Goal: Information Seeking & Learning: Learn about a topic

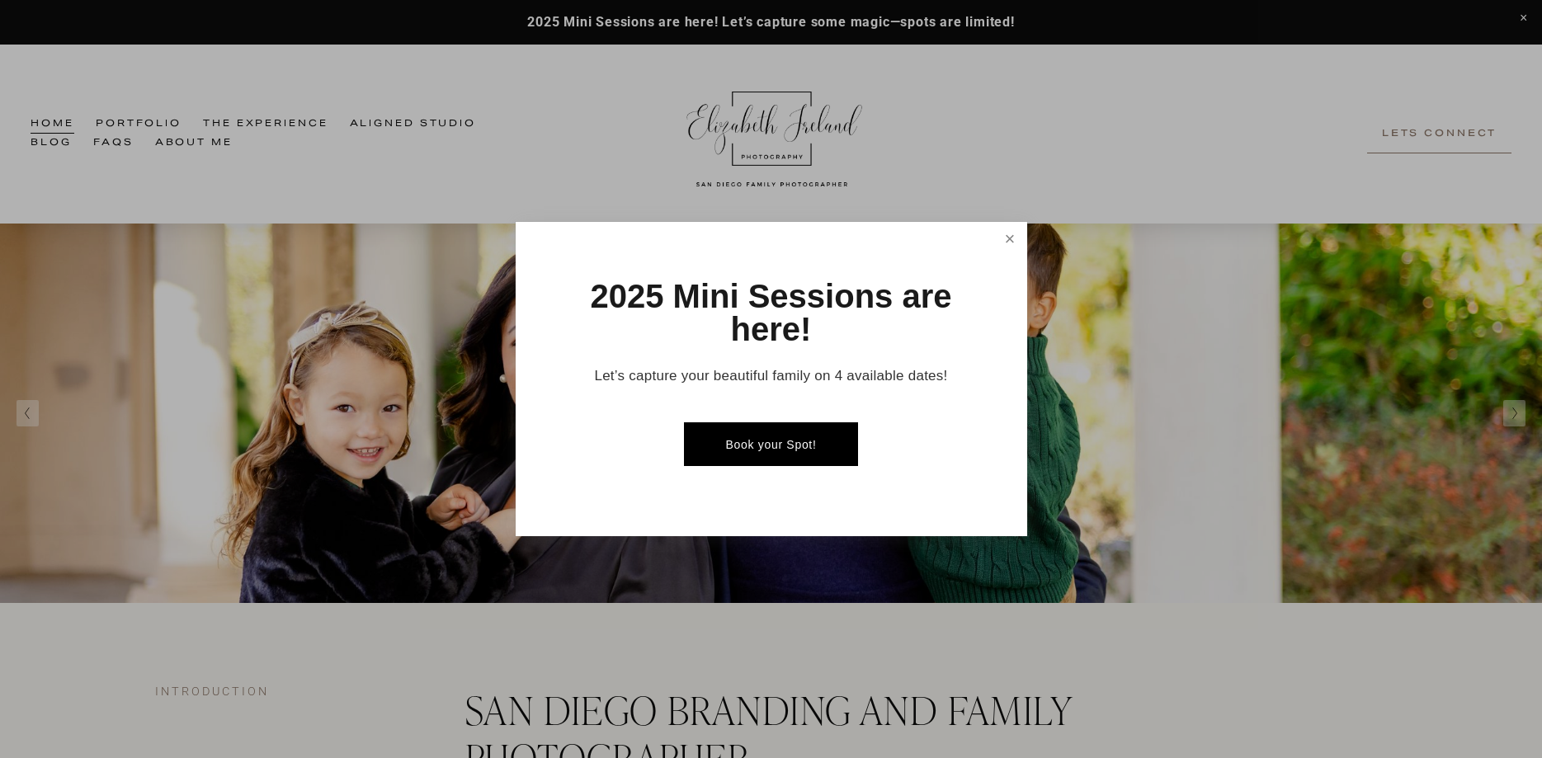
click at [1001, 234] on link "Close" at bounding box center [1009, 238] width 29 height 29
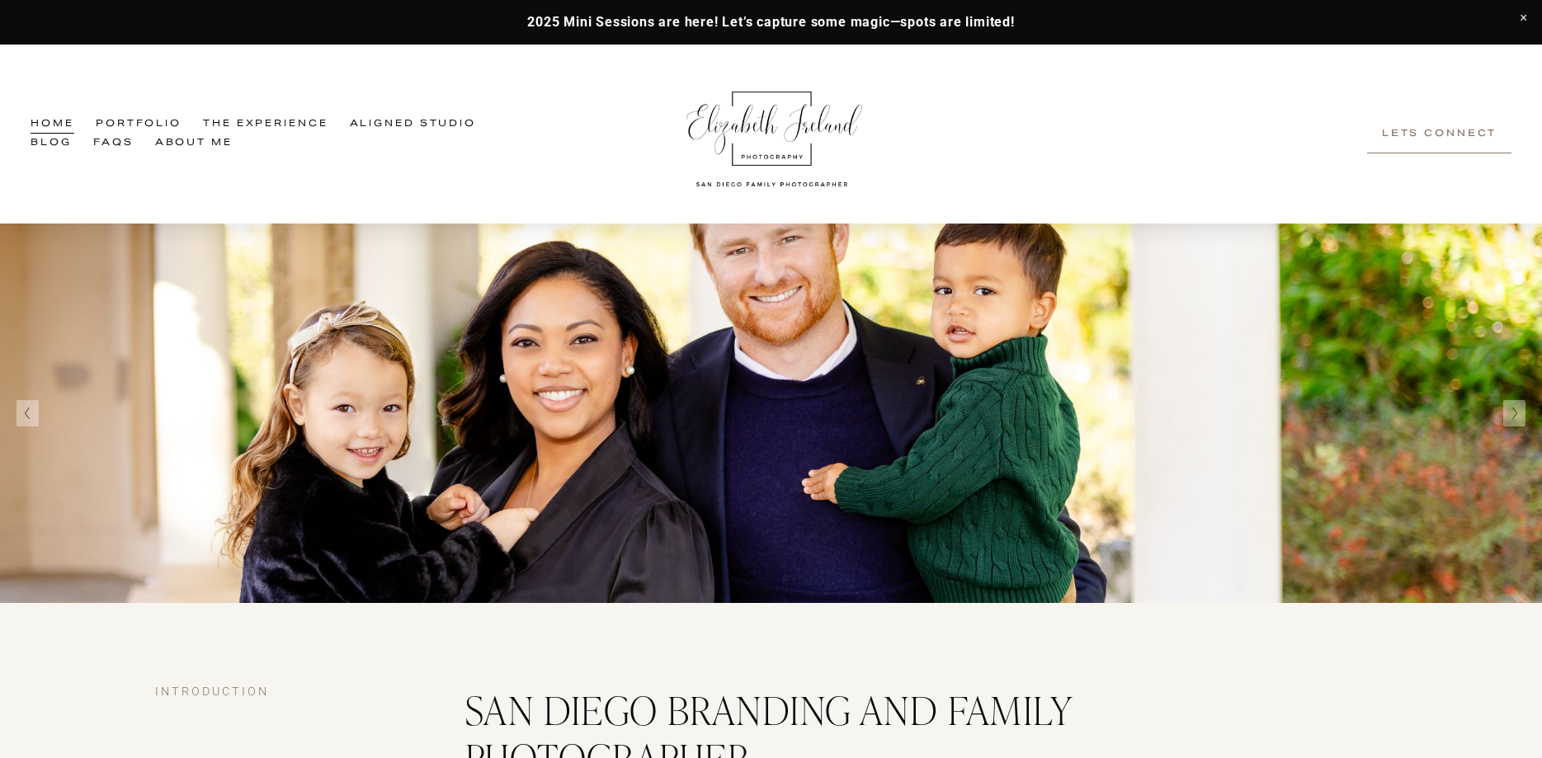
click at [252, 129] on span "The Experience" at bounding box center [265, 124] width 125 height 17
click at [0, 0] on span "Family Experience" at bounding box center [0, 0] width 0 height 0
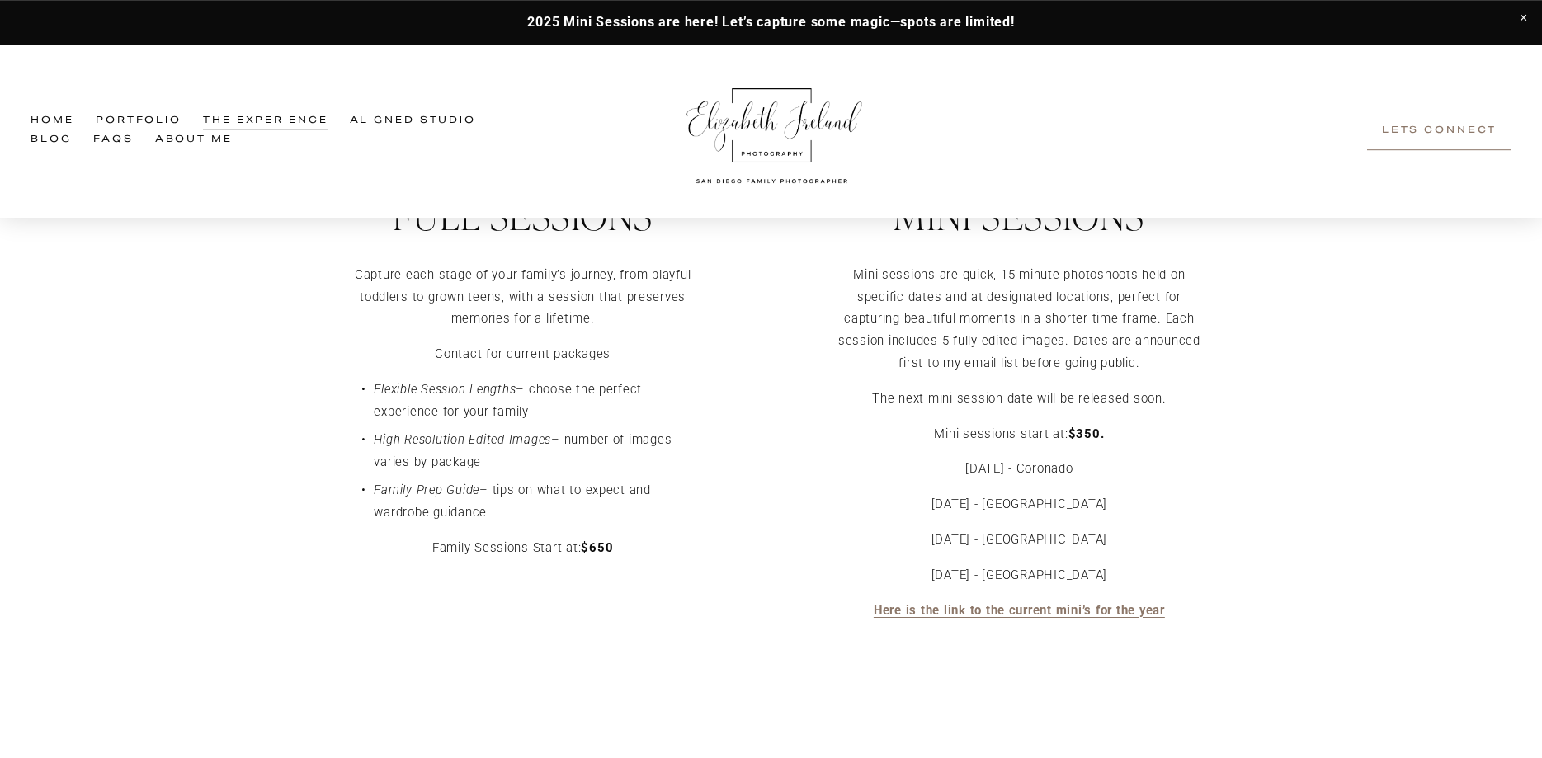
scroll to position [4235, 0]
click at [492, 307] on p "Capture each stage of your family’s journey, from playful toddlers to grown tee…" at bounding box center [522, 295] width 363 height 66
click at [542, 487] on p "Family Prep Guide – tips on what to expect and wardrobe guidance" at bounding box center [539, 500] width 330 height 45
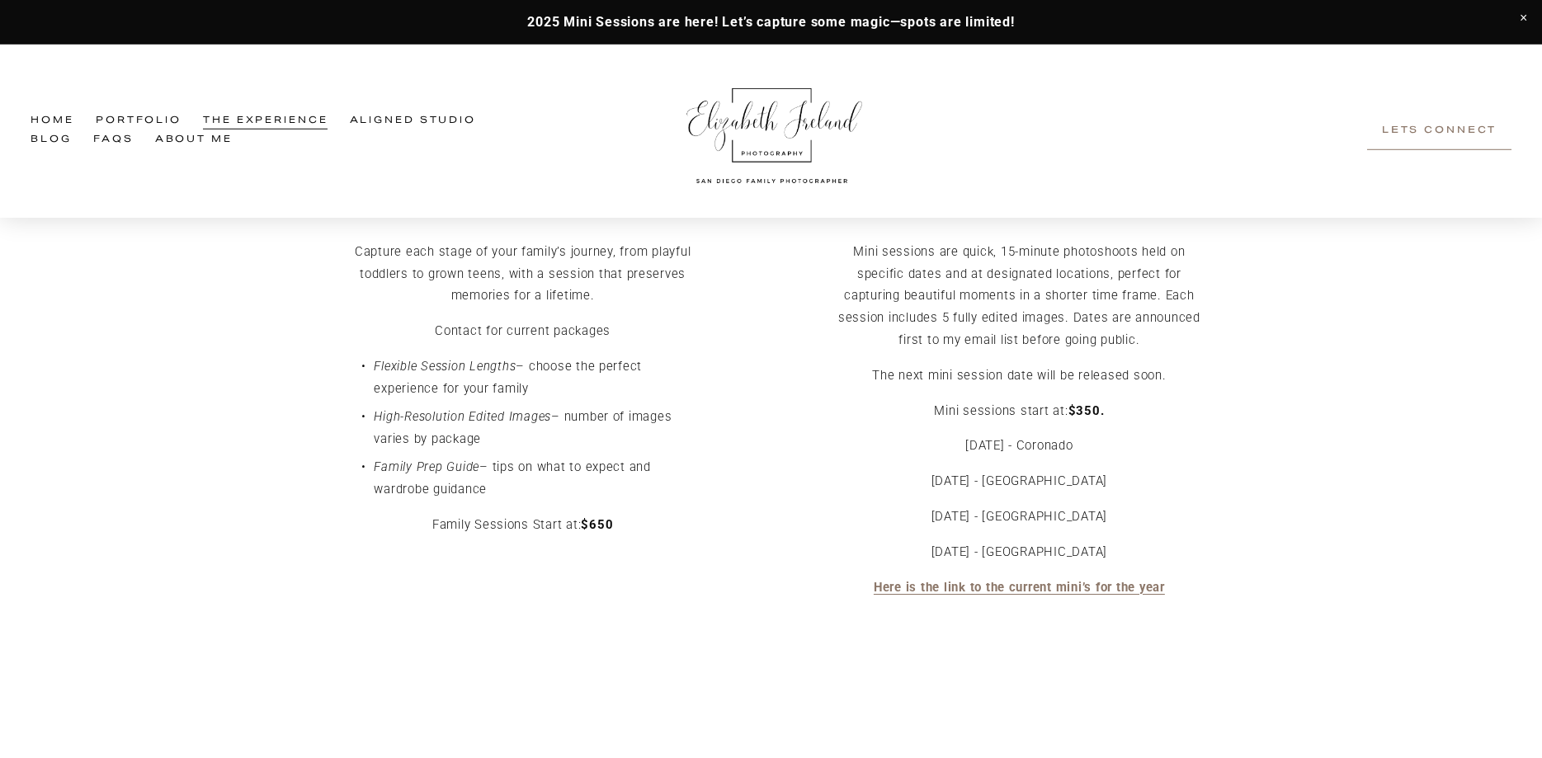
scroll to position [4263, 0]
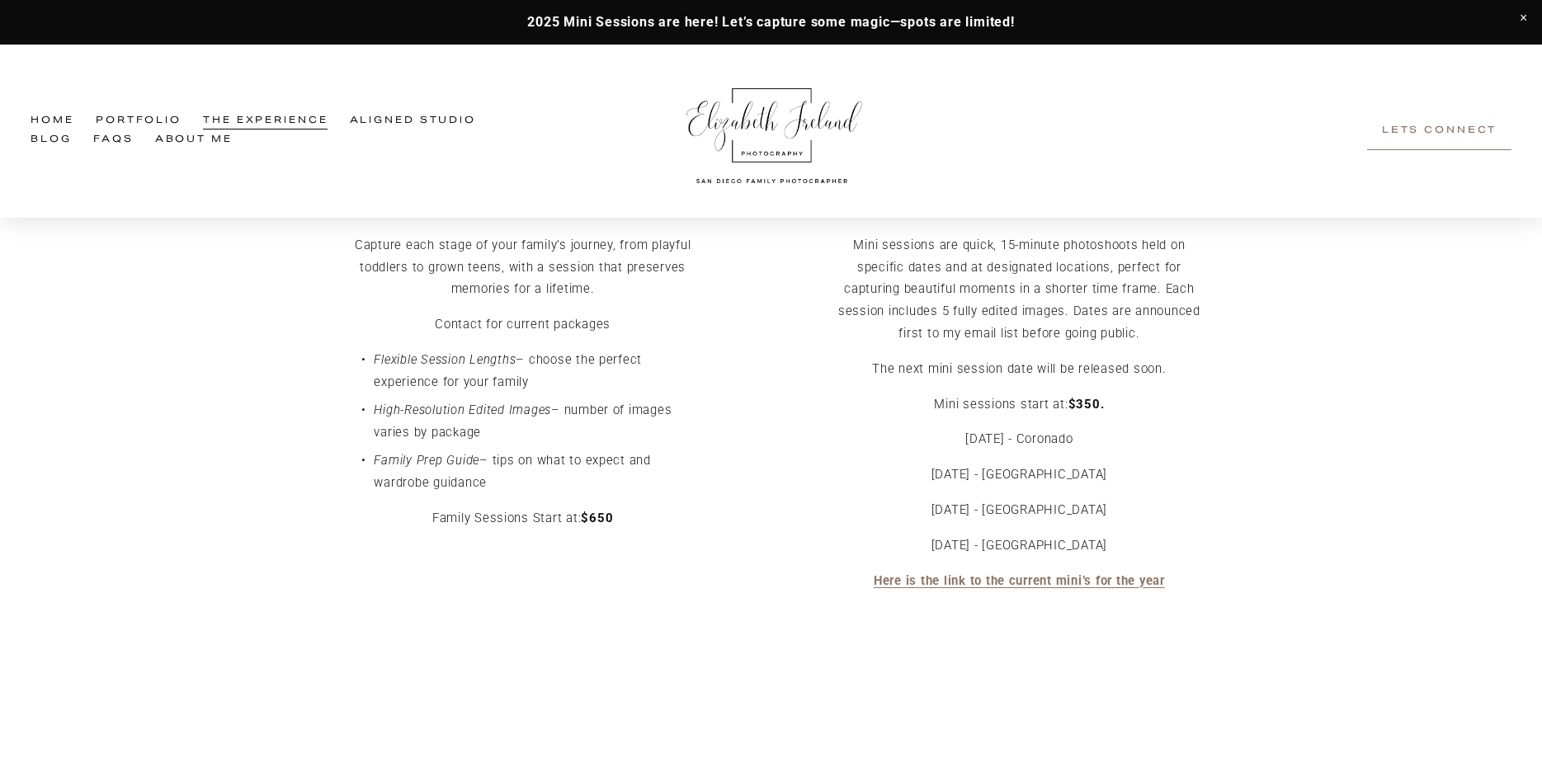
click at [557, 523] on p "Family Sessions Start at: $650" at bounding box center [522, 518] width 363 height 22
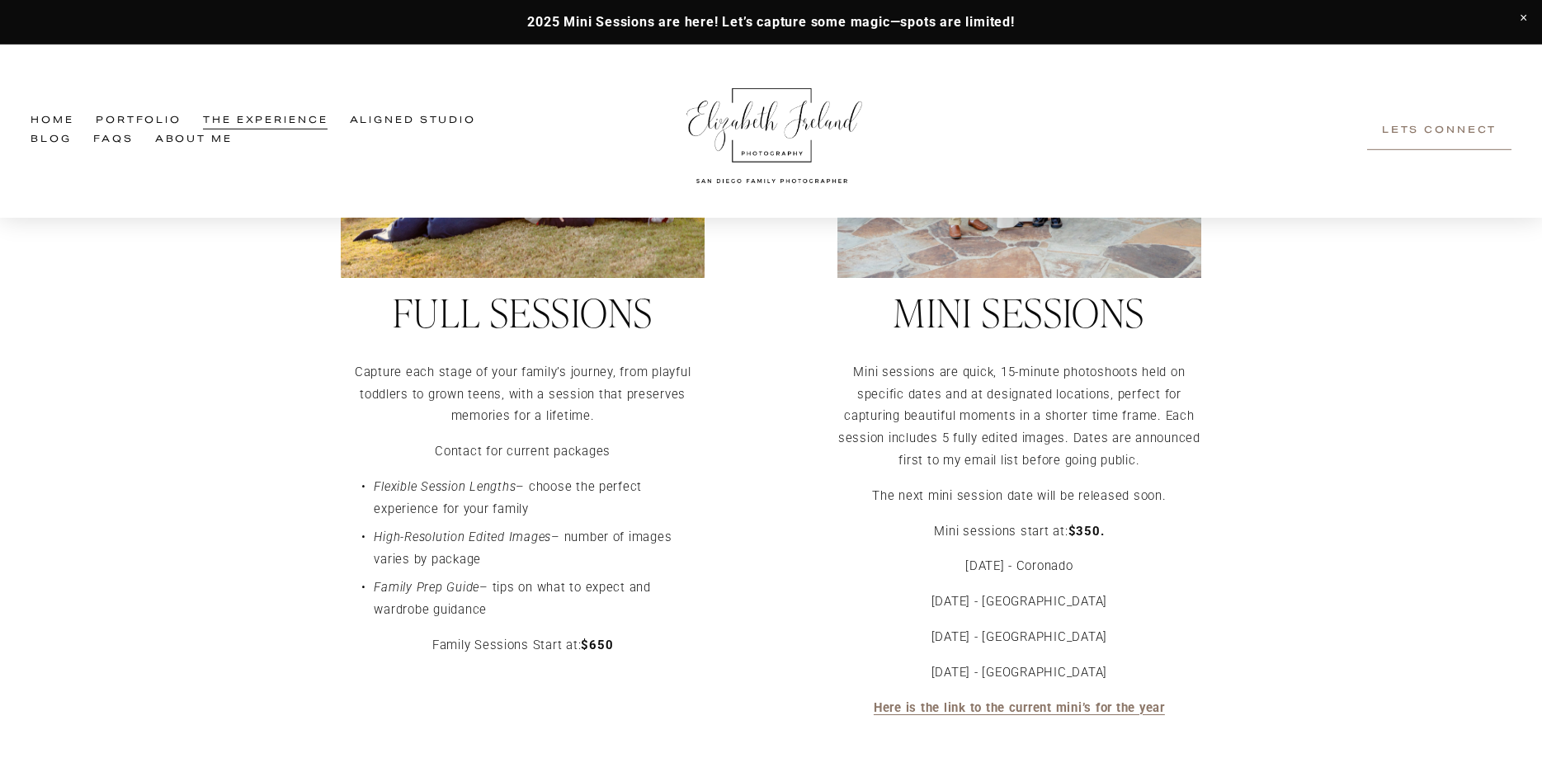
scroll to position [4151, 0]
